Goal: Transaction & Acquisition: Purchase product/service

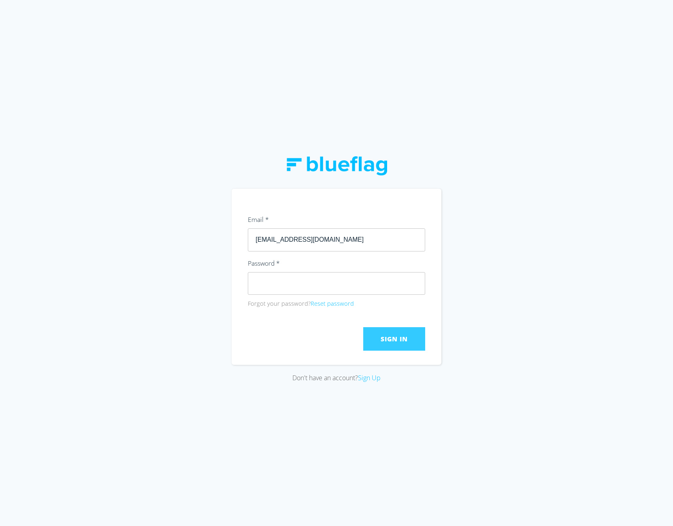
click at [393, 337] on span "Sign In" at bounding box center [393, 338] width 27 height 9
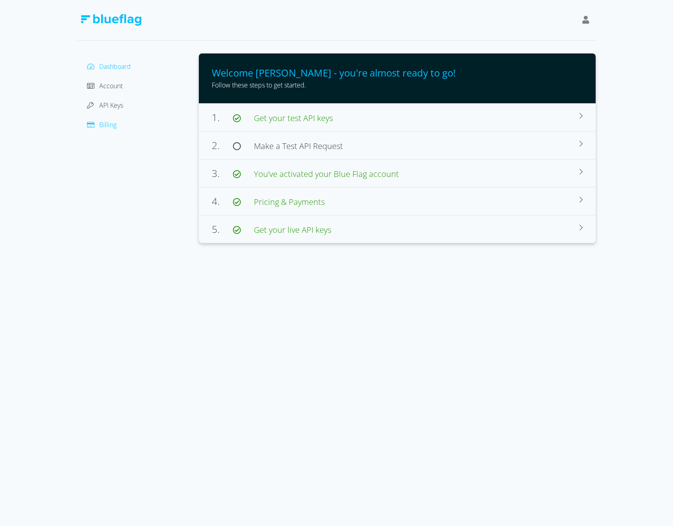
click at [102, 123] on span "Billing" at bounding box center [107, 124] width 17 height 9
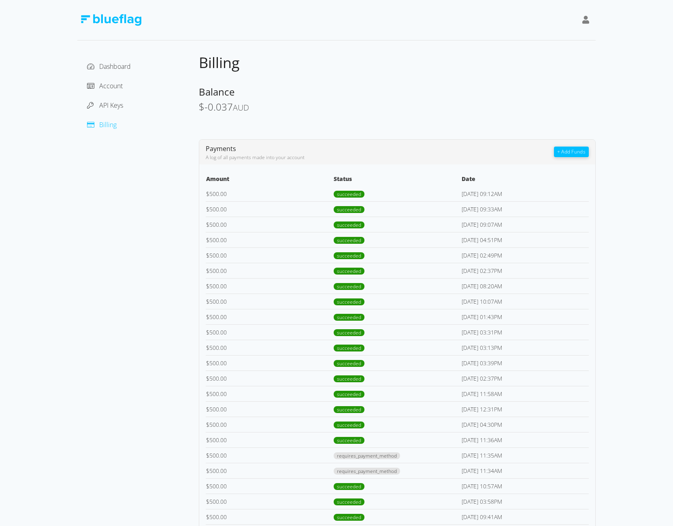
click at [567, 148] on button "+ Add Funds" at bounding box center [571, 152] width 35 height 11
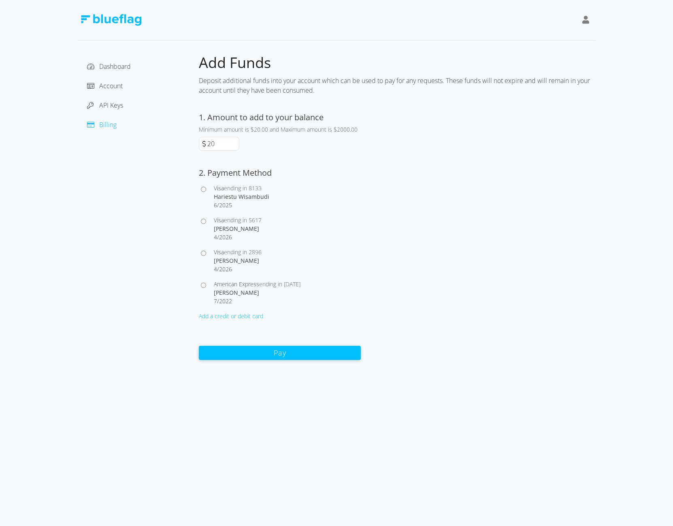
drag, startPoint x: 206, startPoint y: 142, endPoint x: 217, endPoint y: 142, distance: 11.3
click at [217, 142] on input "20" at bounding box center [222, 143] width 33 height 13
type input "500"
click at [275, 352] on button "Pay" at bounding box center [280, 352] width 162 height 14
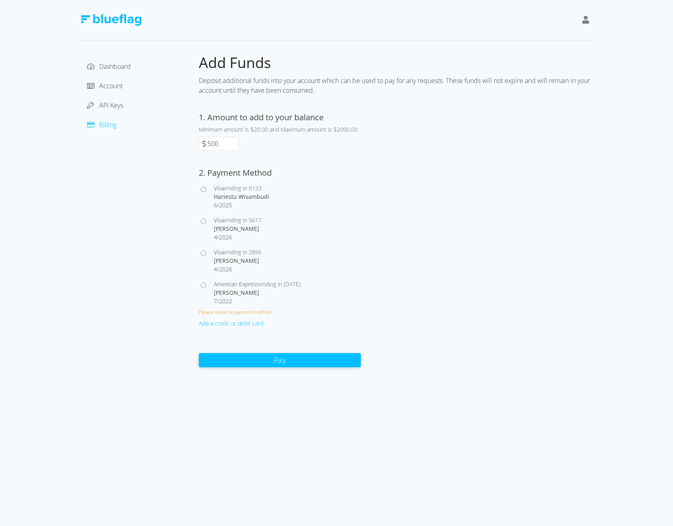
click at [205, 220] on input "Visa ending in 5617 [PERSON_NAME] 4 / 2026" at bounding box center [203, 221] width 5 height 5
radio input "true"
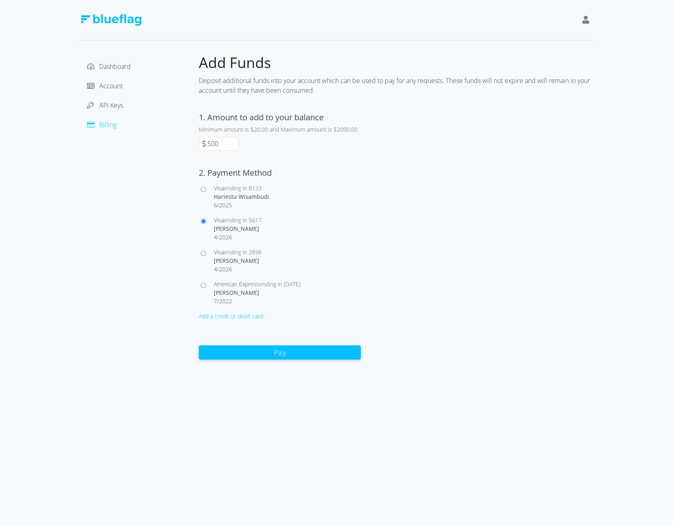
click at [269, 354] on button "Pay" at bounding box center [280, 352] width 162 height 14
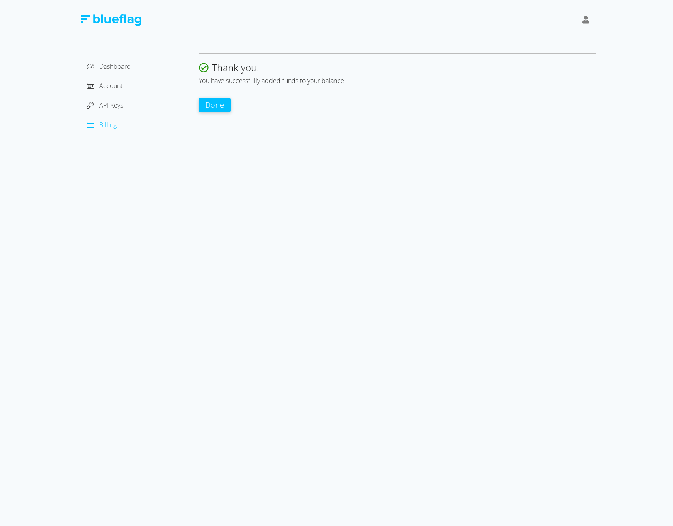
click at [226, 102] on button "Done" at bounding box center [215, 105] width 32 height 14
